Goal: Information Seeking & Learning: Find specific fact

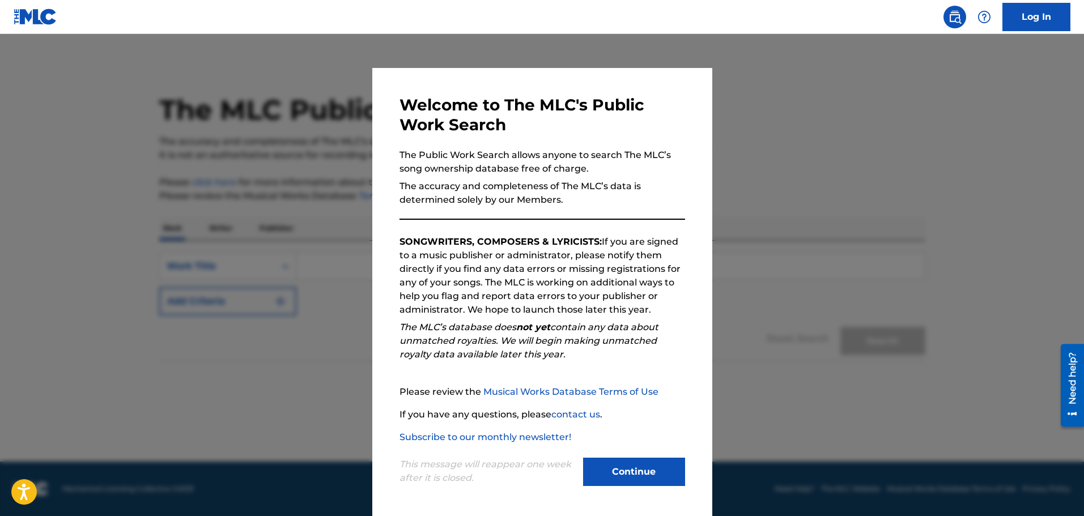
click at [610, 460] on button "Continue" at bounding box center [634, 472] width 102 height 28
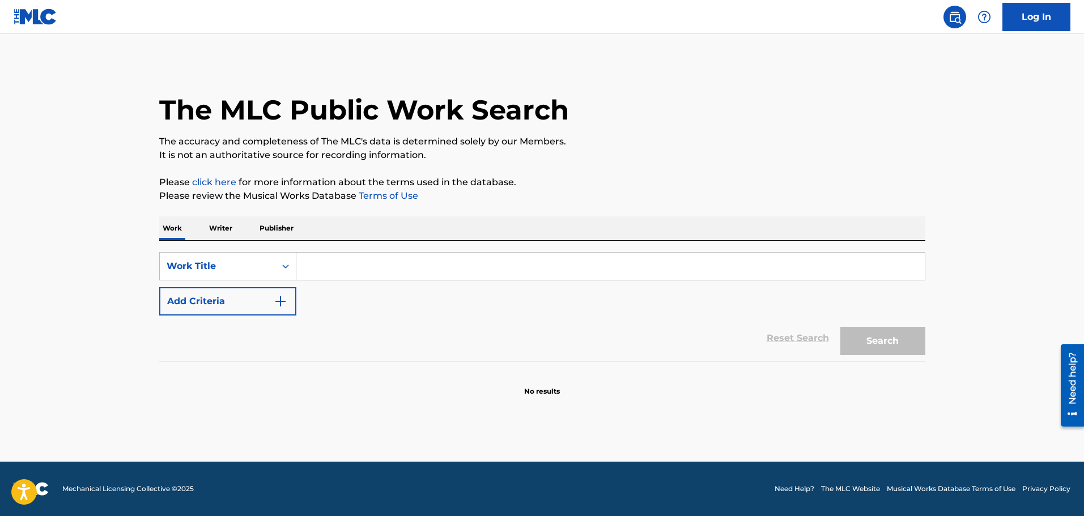
click at [545, 269] on input "Search Form" at bounding box center [610, 266] width 628 height 27
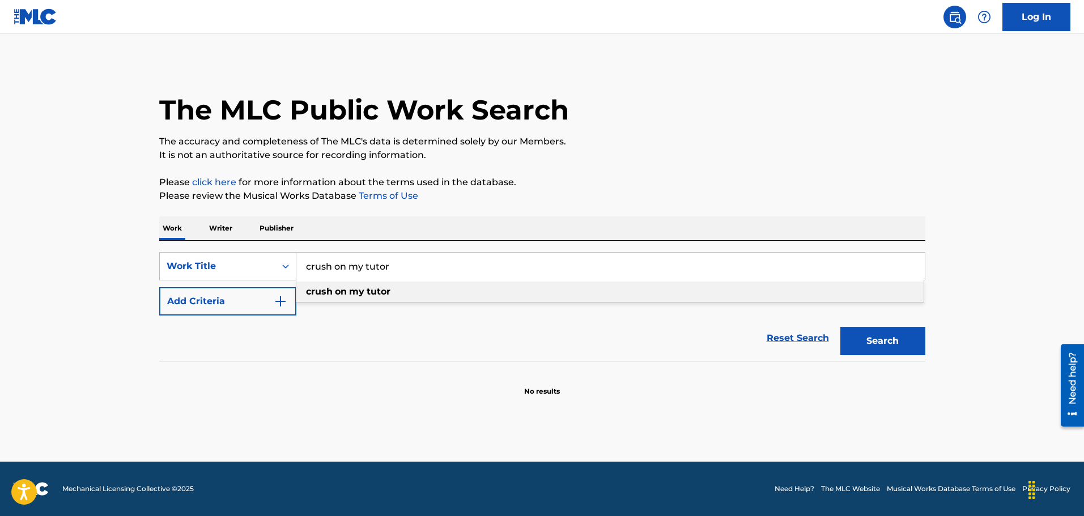
type input "crush on my tutor"
click at [494, 295] on div "crush on my tutor" at bounding box center [609, 292] width 627 height 20
click at [274, 305] on img "Search Form" at bounding box center [281, 302] width 14 height 14
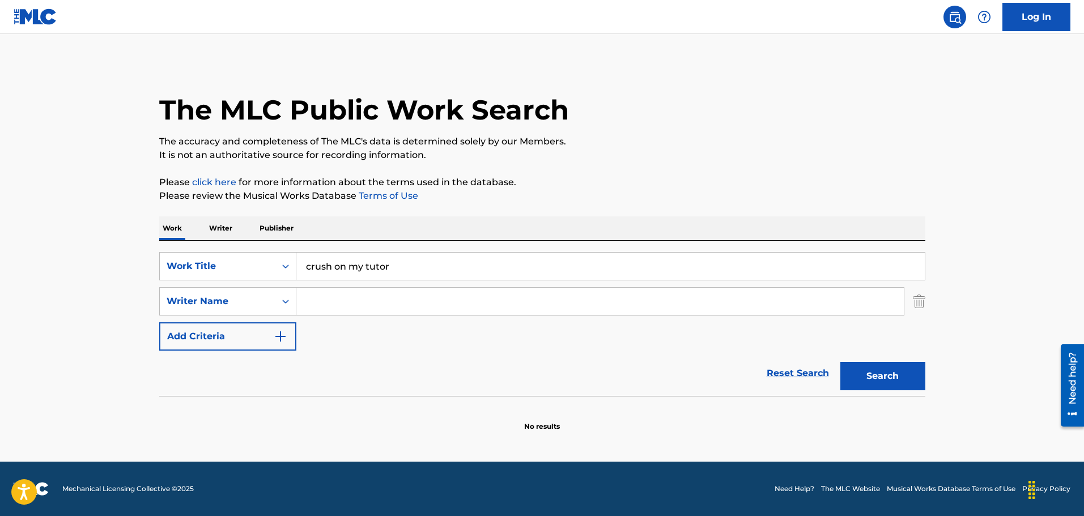
click at [346, 301] on input "Search Form" at bounding box center [600, 301] width 608 height 27
type input "park"
click at [840, 362] on button "Search" at bounding box center [882, 376] width 85 height 28
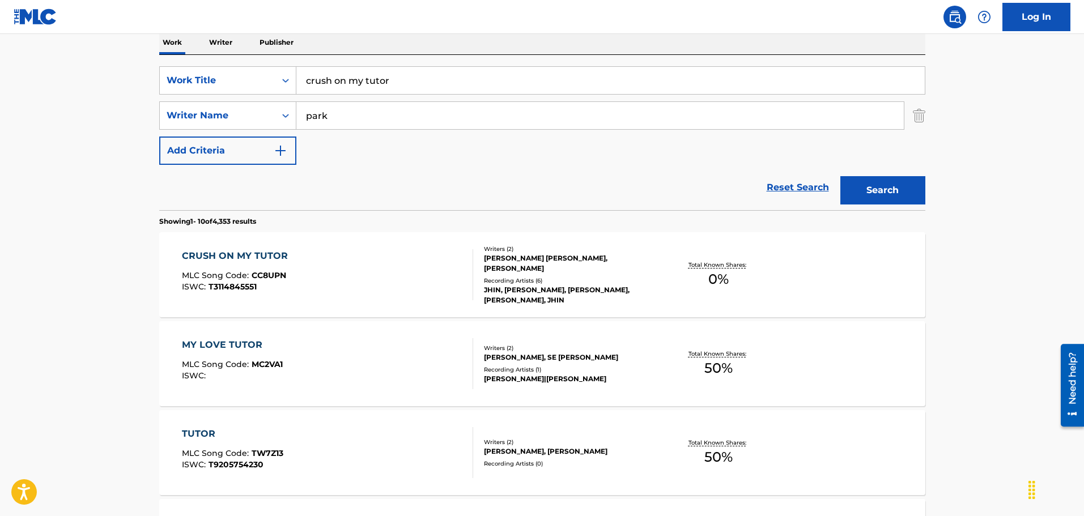
scroll to position [207, 0]
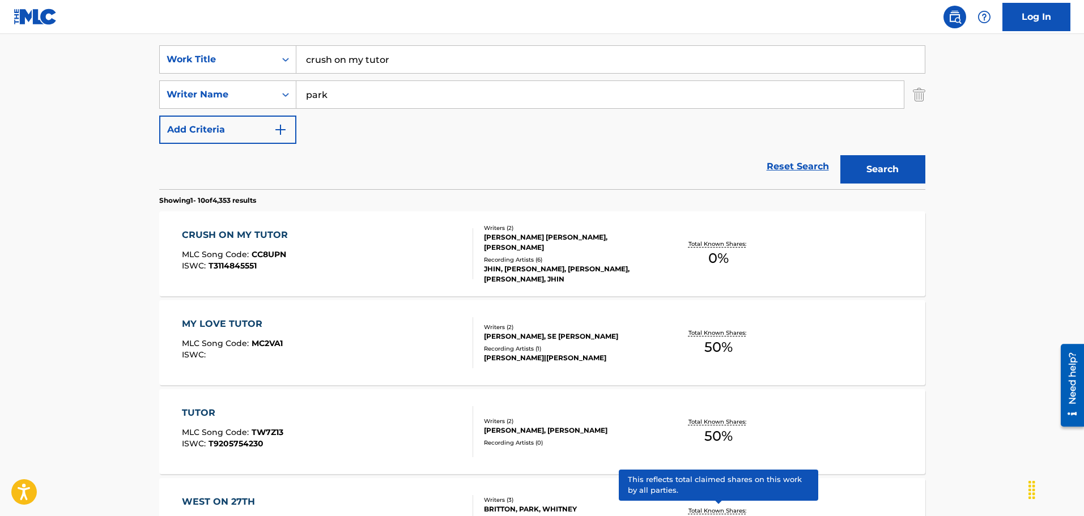
click at [269, 244] on div "CRUSH ON MY TUTOR MLC Song Code : CC8UPN ISWC : T3114845551" at bounding box center [238, 253] width 112 height 51
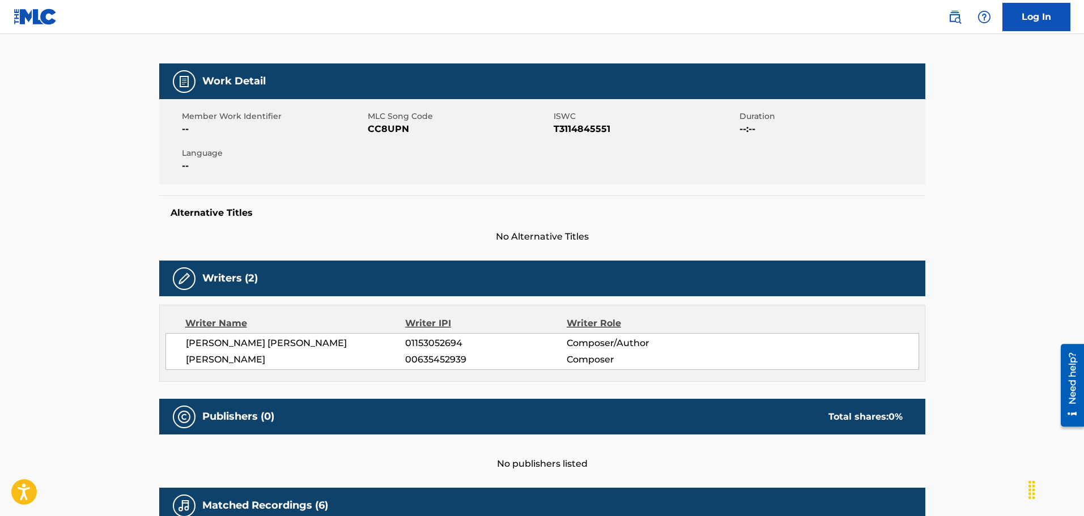
scroll to position [130, 0]
